Goal: Navigation & Orientation: Find specific page/section

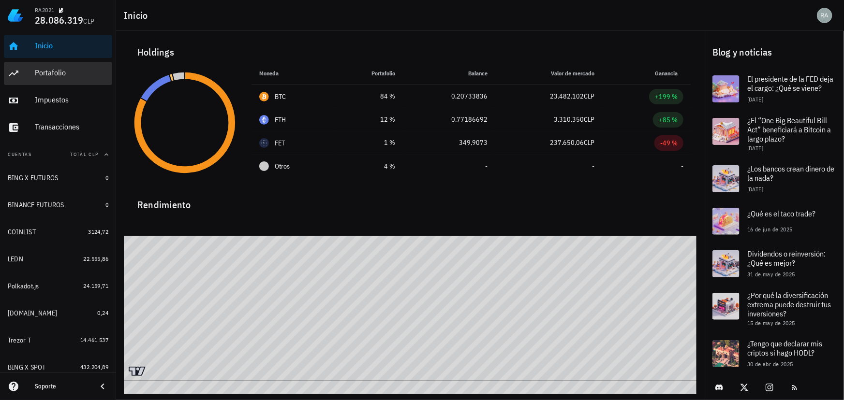
click at [48, 76] on div "Portafolio" at bounding box center [71, 72] width 73 height 9
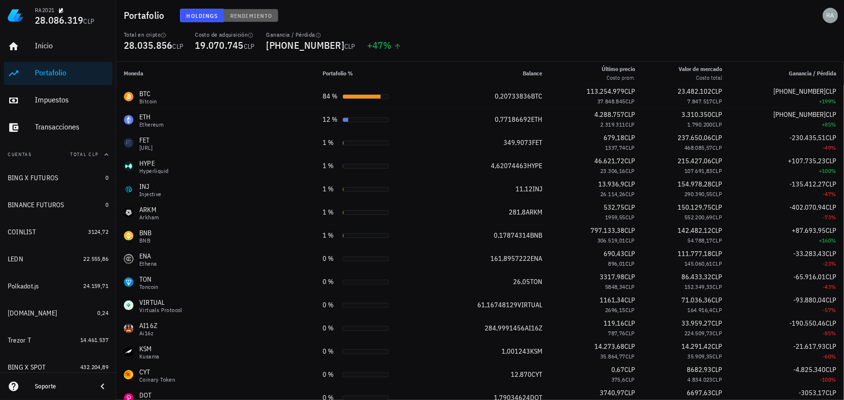
click at [256, 15] on span "Rendimiento" at bounding box center [251, 15] width 43 height 7
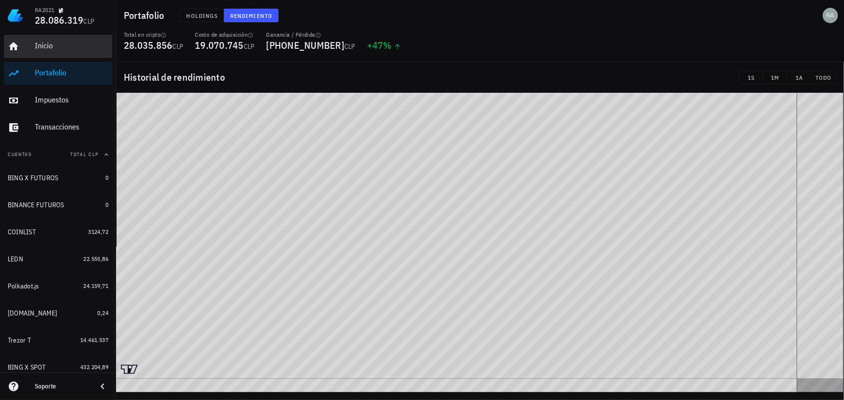
click at [43, 46] on div "Inicio" at bounding box center [71, 45] width 73 height 9
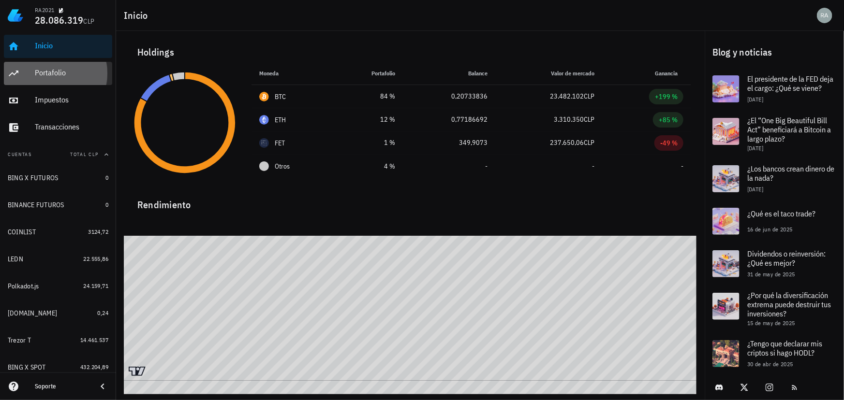
click at [55, 78] on div "Portafolio" at bounding box center [71, 73] width 73 height 22
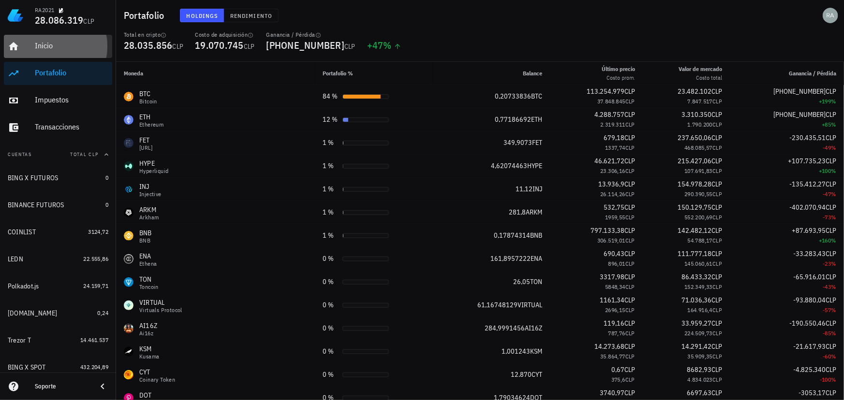
click at [40, 48] on div "Inicio" at bounding box center [71, 45] width 73 height 9
